Goal: Task Accomplishment & Management: Use online tool/utility

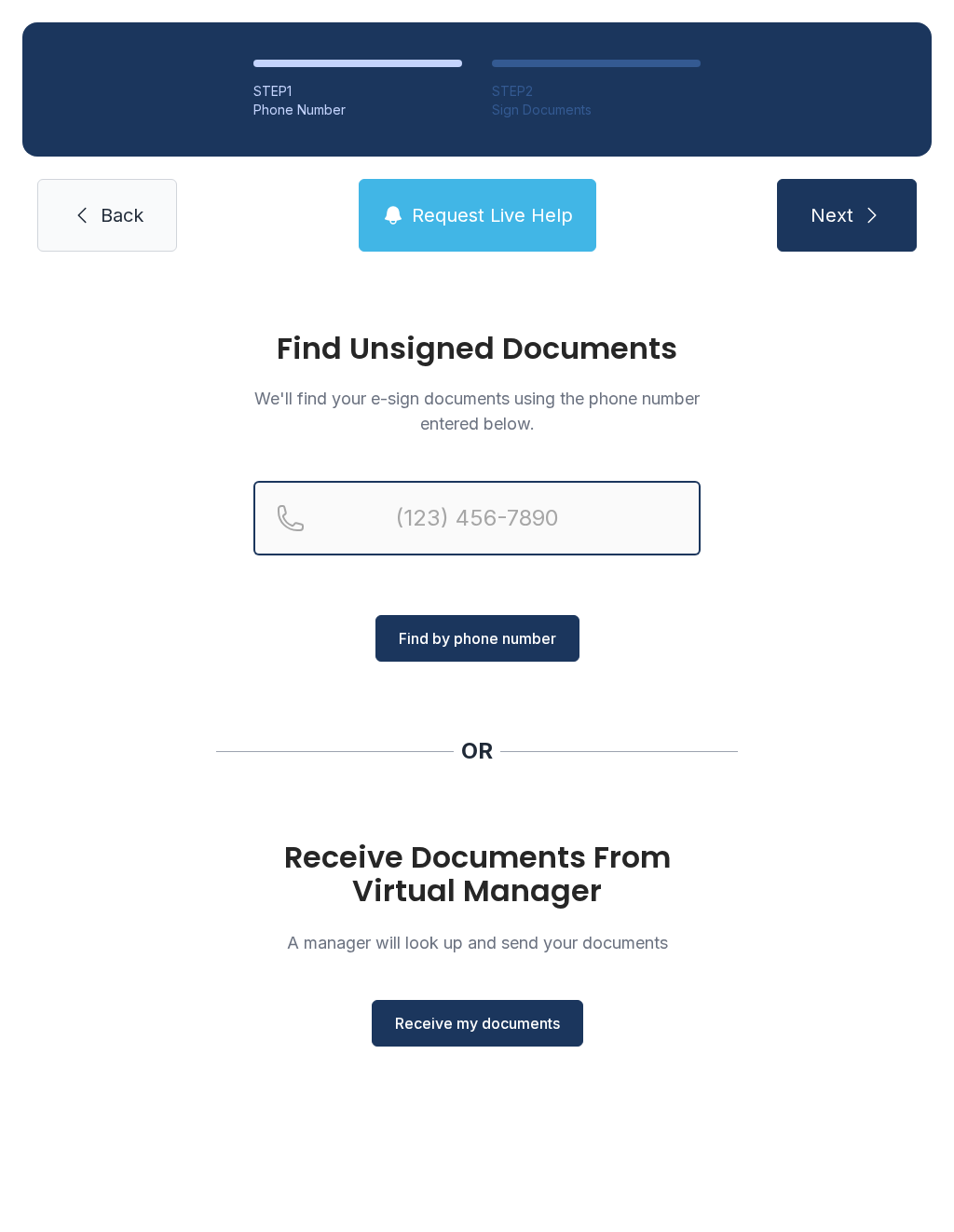
click at [597, 508] on input "Reservation phone number" at bounding box center [477, 519] width 447 height 75
type input "("
click at [130, 226] on span "Back" at bounding box center [122, 215] width 43 height 26
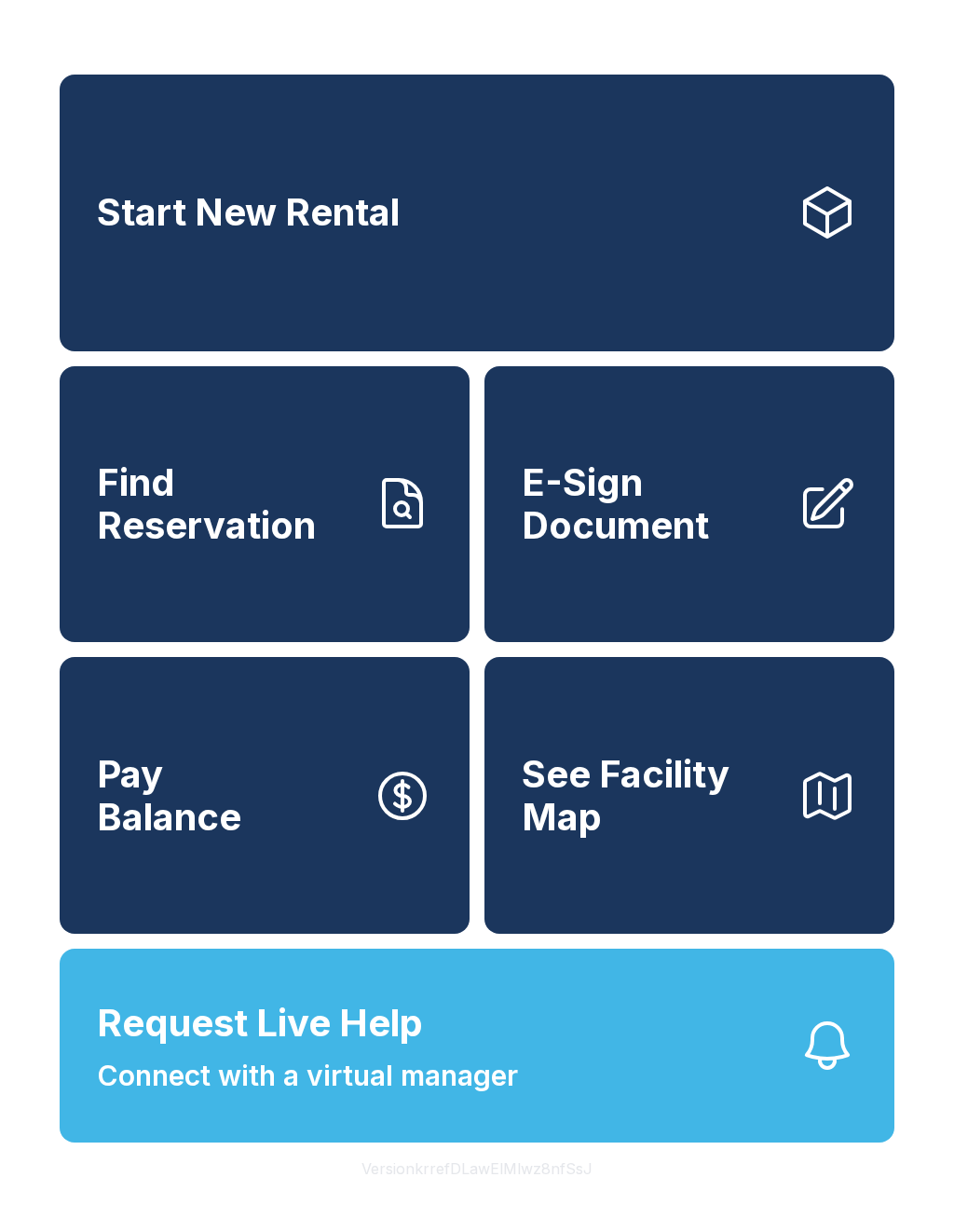
click at [708, 570] on link "E-Sign Document" at bounding box center [689, 504] width 410 height 277
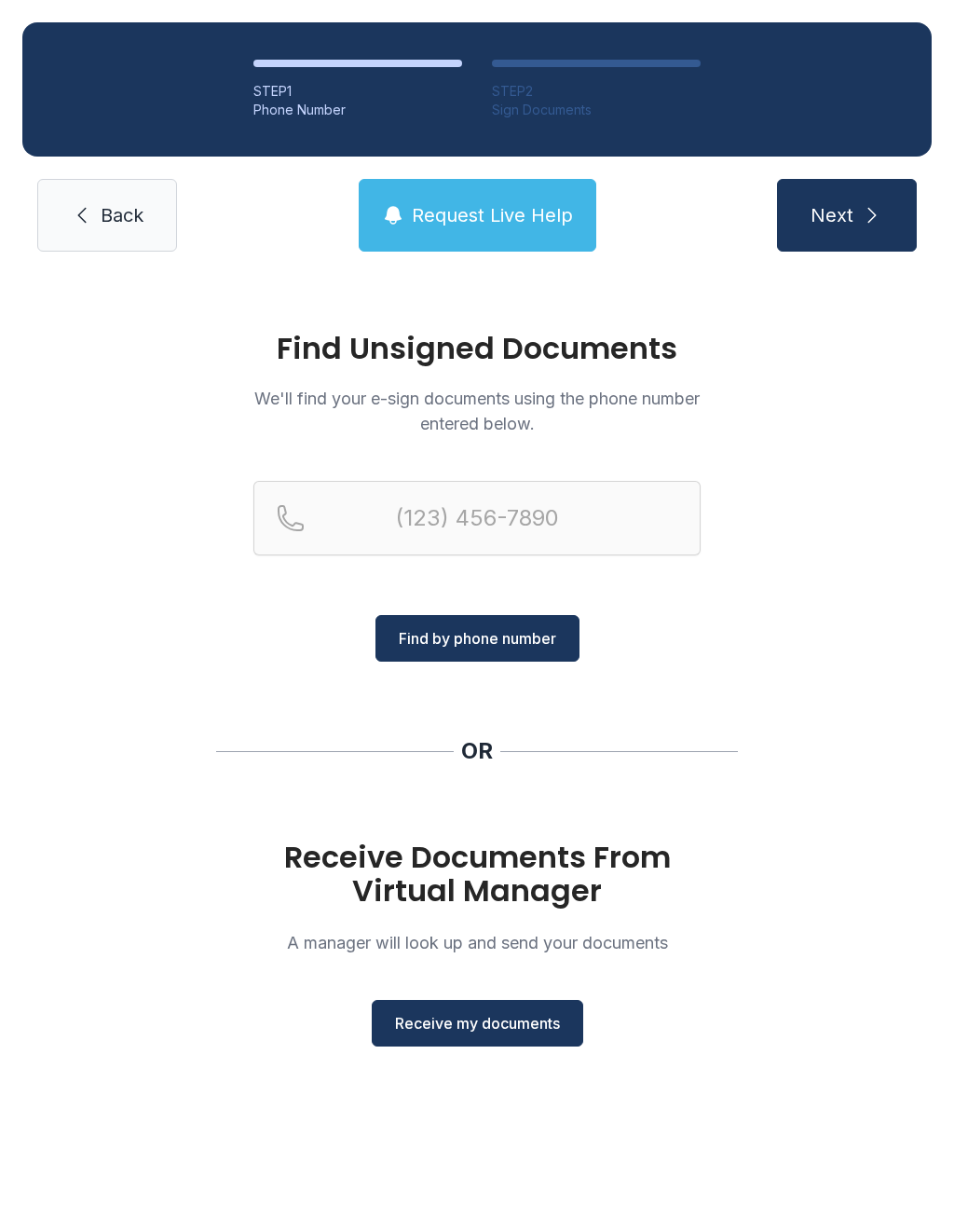
click at [489, 1045] on button "Receive my documents" at bounding box center [477, 1023] width 211 height 47
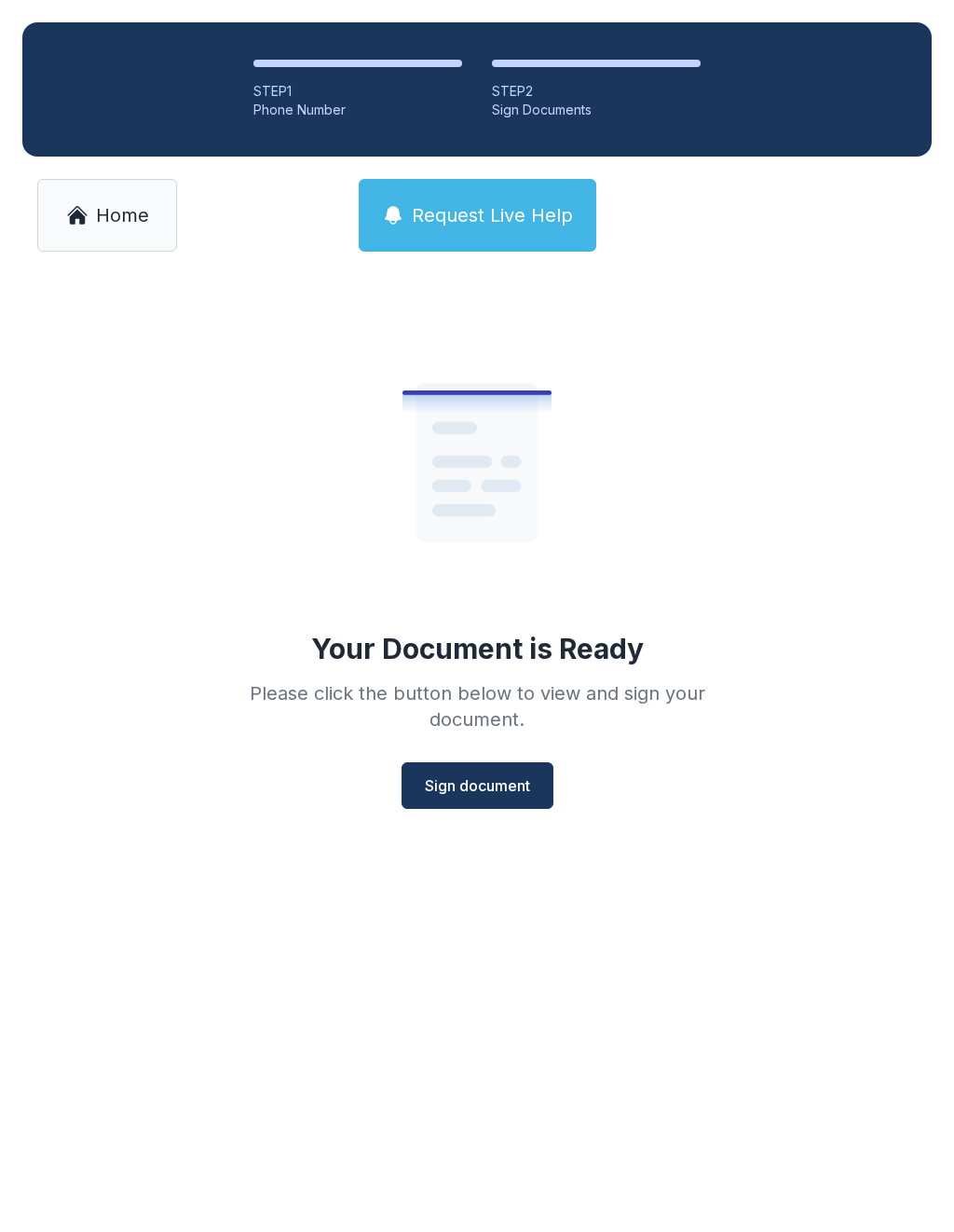
click at [488, 785] on span "Sign document" at bounding box center [478, 785] width 106 height 22
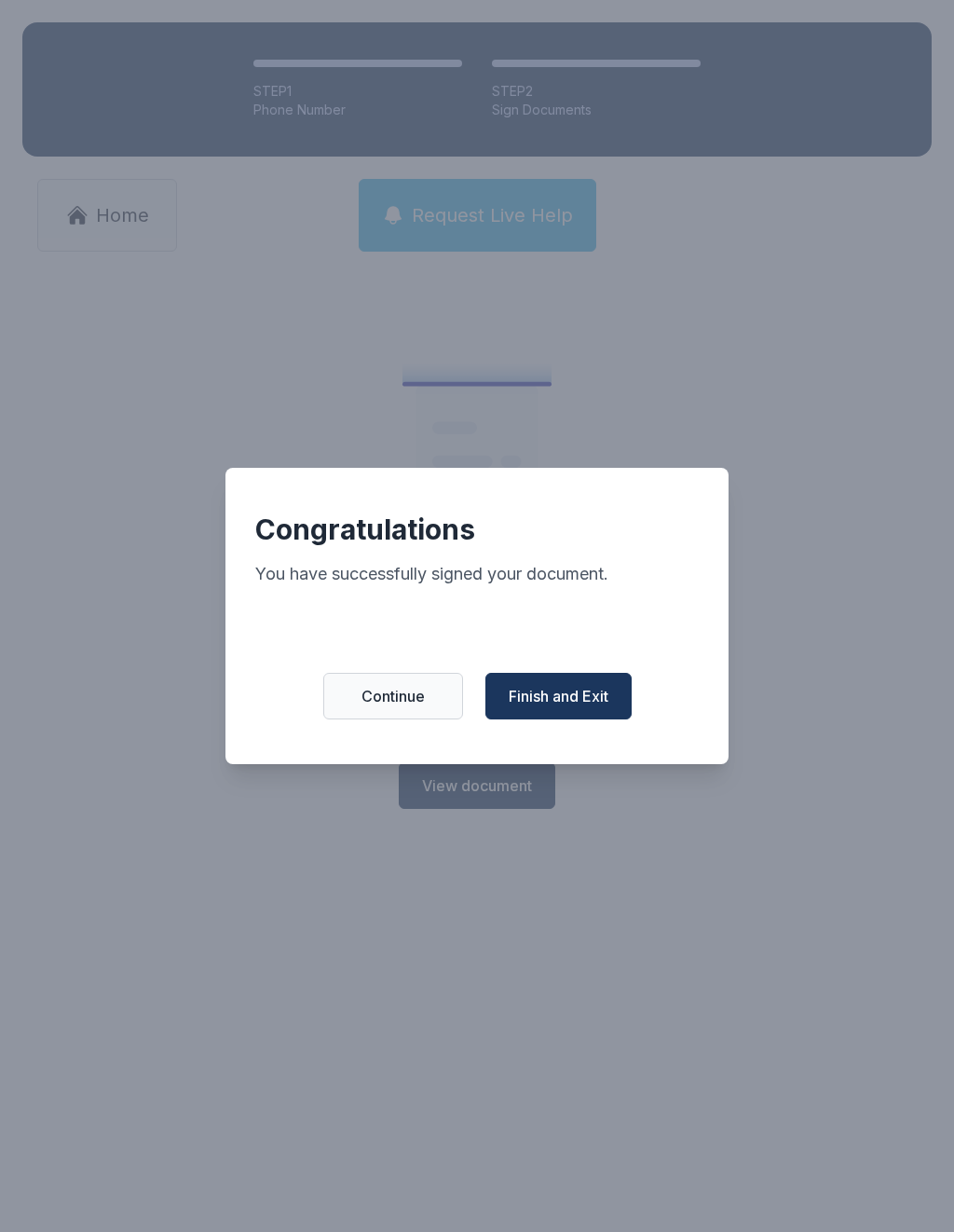
click at [578, 706] on span "Finish and Exit" at bounding box center [559, 695] width 100 height 22
